Goal: Check status: Verify the current state of an ongoing process or item

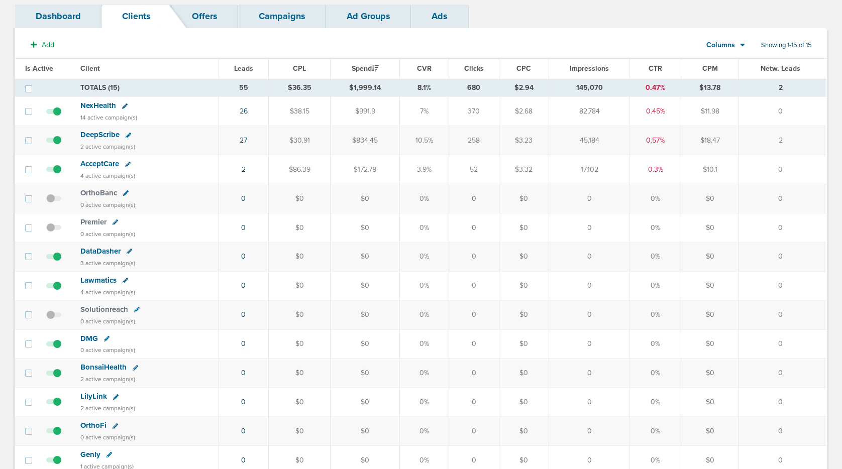
scroll to position [40, 0]
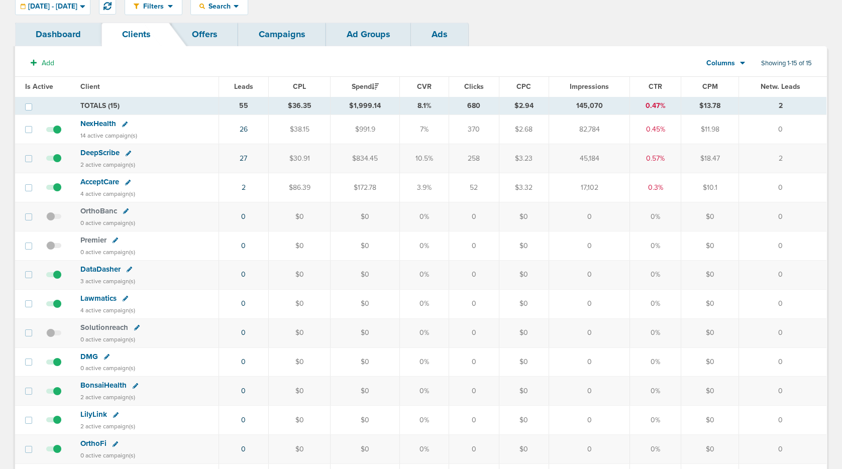
click at [111, 126] on span "NexHealth" at bounding box center [98, 123] width 36 height 9
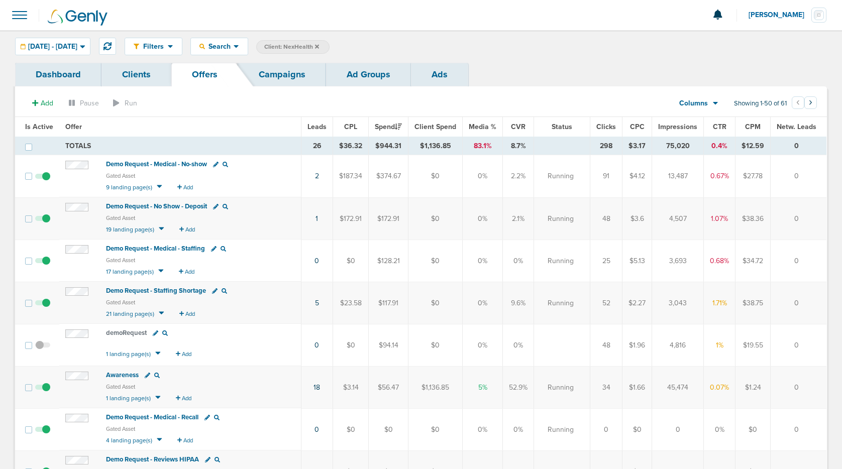
click at [371, 72] on link "Ad Groups" at bounding box center [368, 75] width 85 height 24
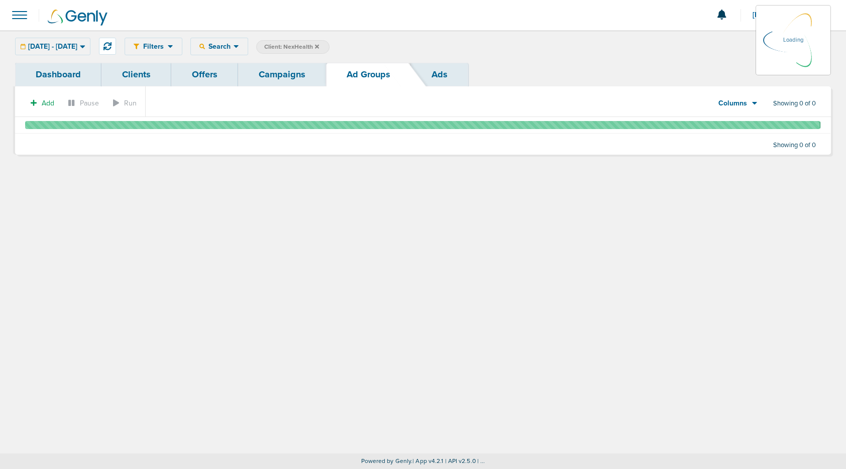
click at [85, 45] on icon at bounding box center [82, 46] width 5 height 3
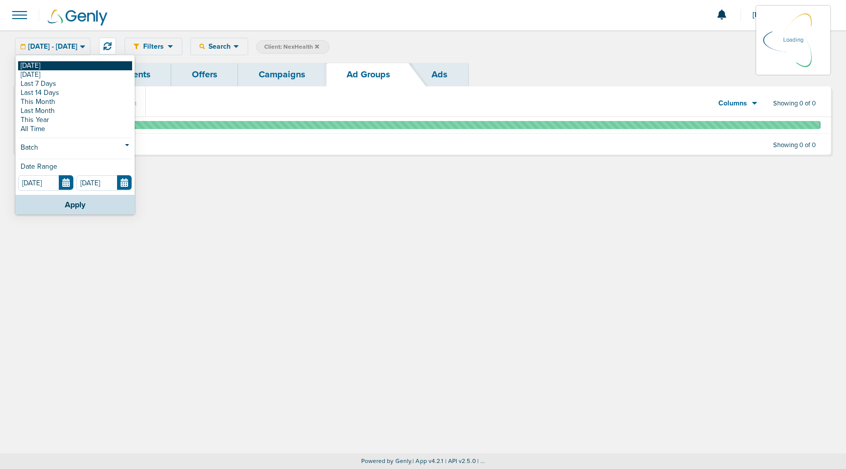
click at [98, 63] on link "[DATE]" at bounding box center [75, 65] width 114 height 9
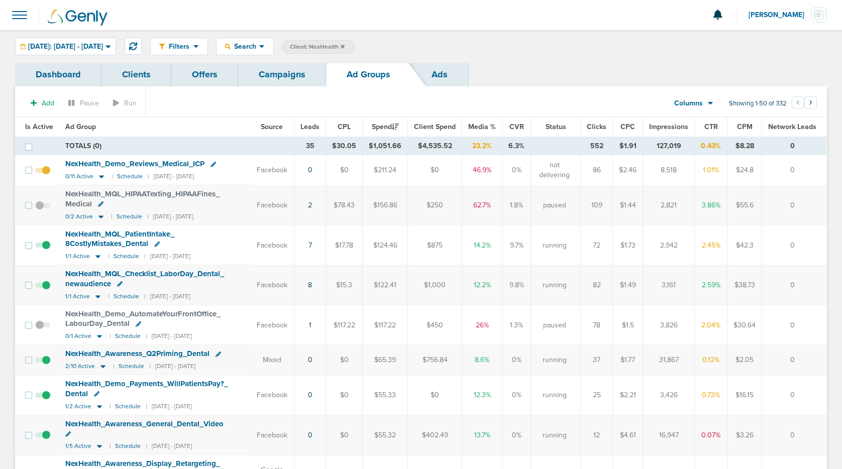
click at [268, 81] on link "Campaigns" at bounding box center [282, 75] width 88 height 24
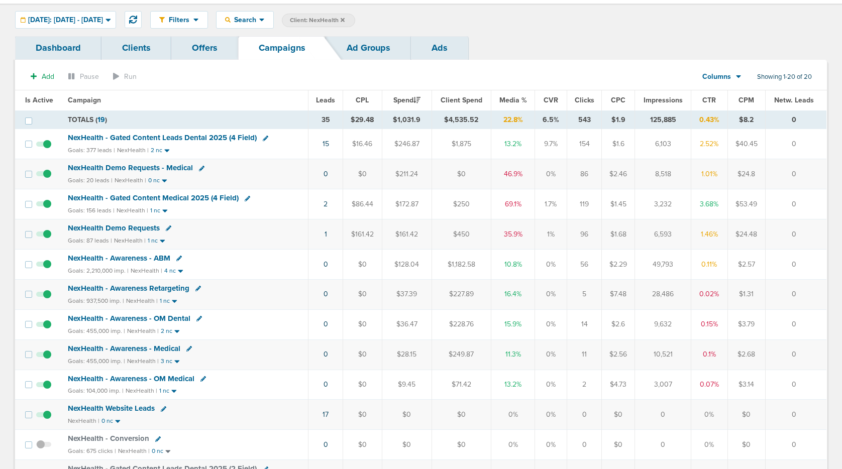
scroll to position [17, 0]
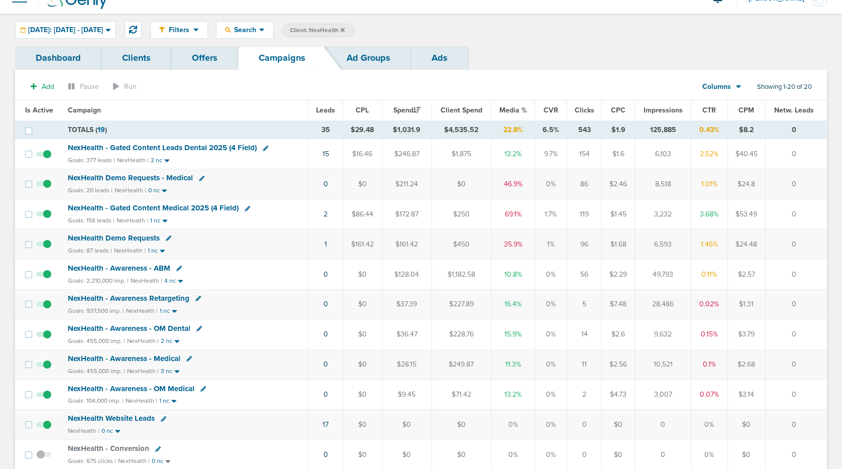
click at [131, 151] on span "NexHealth - Gated Content Leads Dental 2025 (4 Field)" at bounding box center [162, 147] width 189 height 9
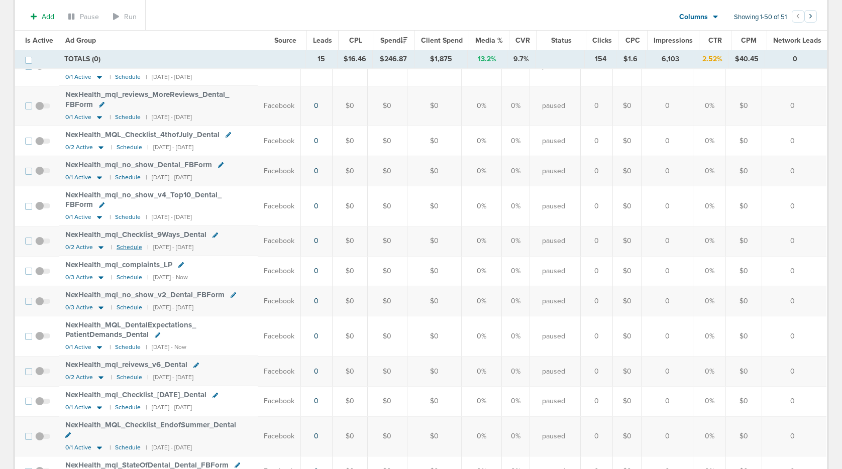
scroll to position [1279, 0]
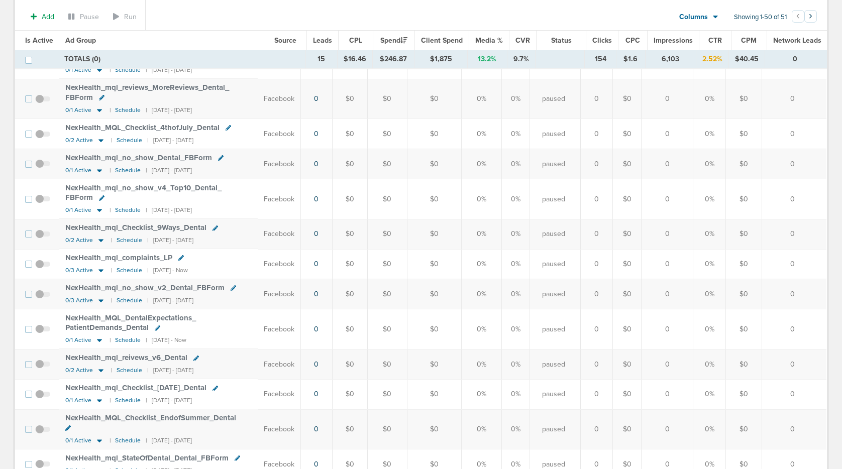
click at [132, 313] on span "NexHealth_ MQL_ DentalExpectations_ PatientDemands_ Dental" at bounding box center [130, 322] width 131 height 19
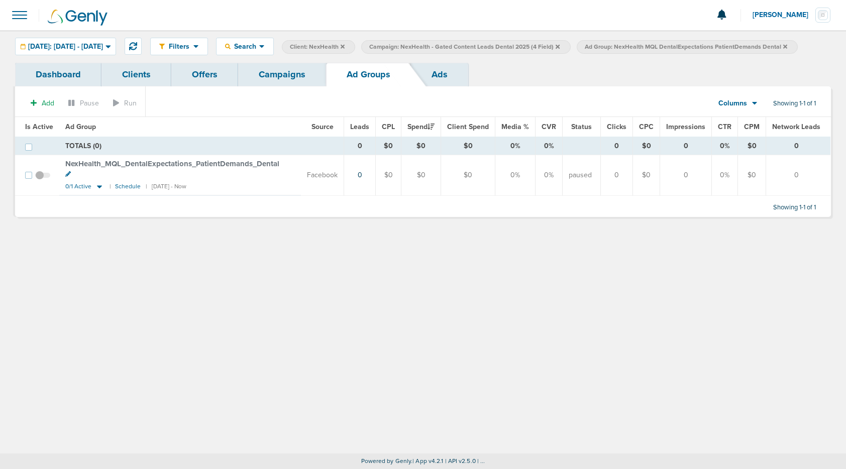
click at [521, 253] on div "Filters Active Only Settings Status Active Inactive Objectives MQL SQL Traffic …" at bounding box center [423, 241] width 846 height 423
click at [429, 431] on div "Filters Active Only Settings Status Active Inactive Objectives MQL SQL Traffic …" at bounding box center [423, 241] width 846 height 423
